Goal: Task Accomplishment & Management: Manage account settings

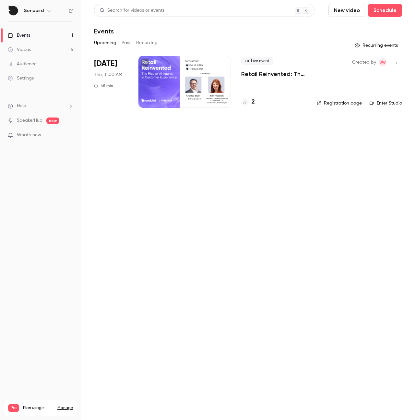
click at [267, 83] on div "Live event Retail Reinvented: The Rise of AI Agents in Customer Experience 2" at bounding box center [273, 82] width 65 height 52
click at [188, 80] on div at bounding box center [185, 82] width 92 height 52
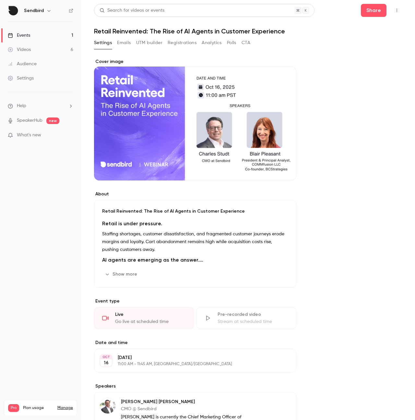
click at [124, 44] on button "Emails" at bounding box center [124, 43] width 14 height 10
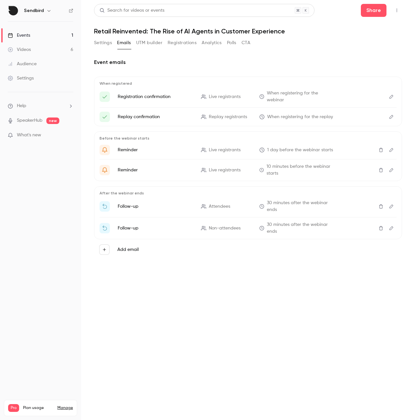
click at [189, 41] on button "Registrations" at bounding box center [182, 43] width 29 height 10
